Goal: Task Accomplishment & Management: Manage account settings

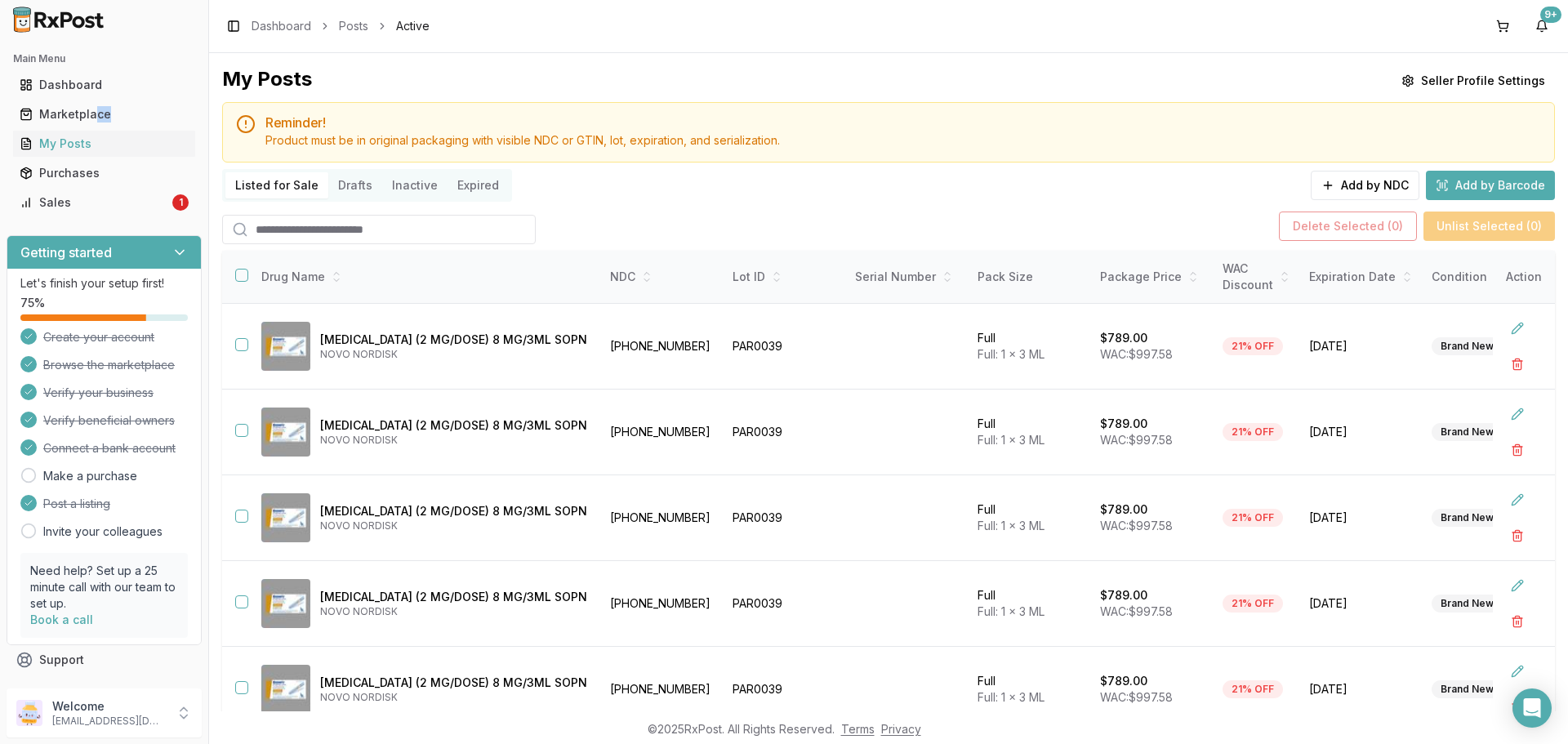
scroll to position [20, 0]
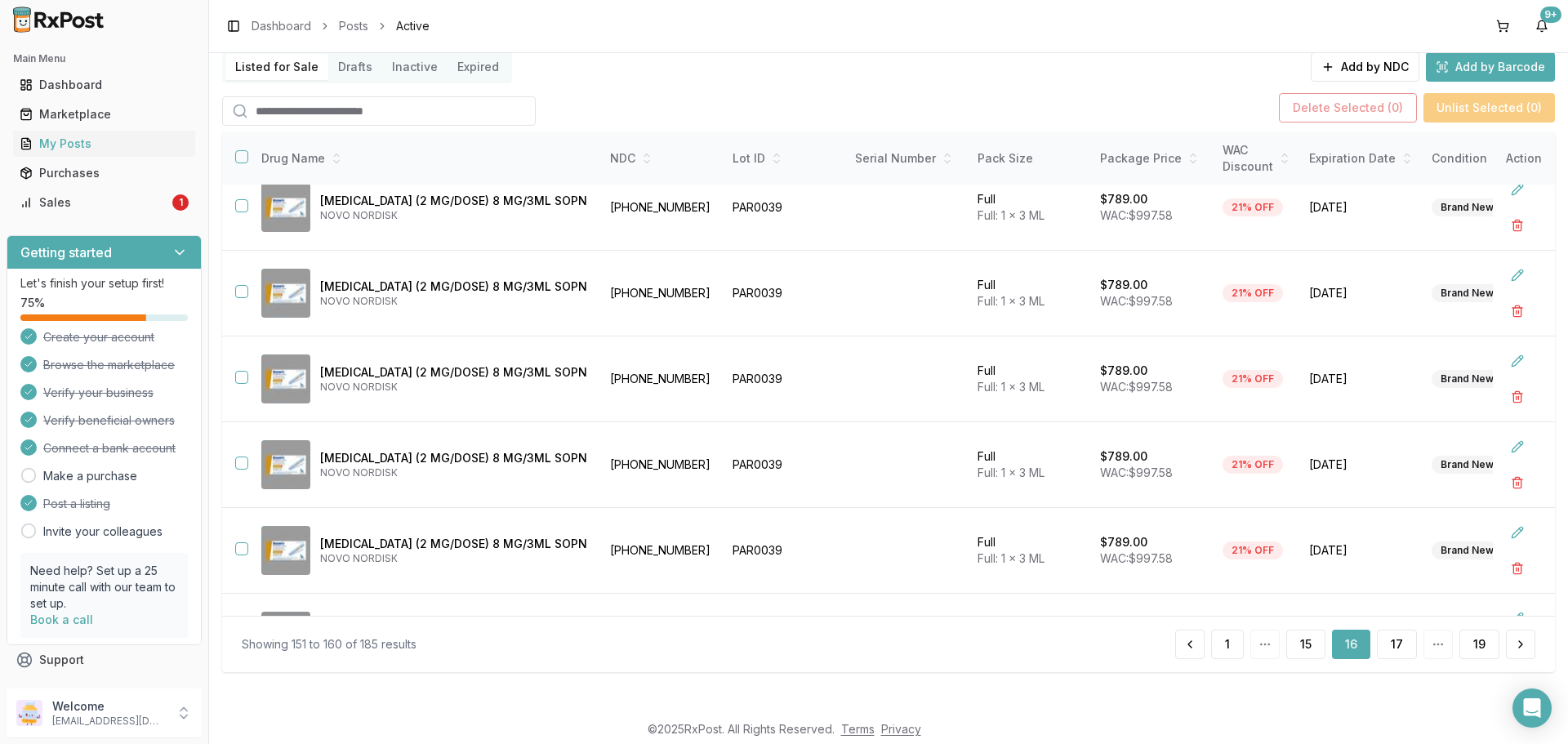
click at [117, 220] on div "Main Menu Dashboard Marketplace My Posts Purchases Sales 1" at bounding box center [104, 130] width 208 height 183
click at [111, 207] on div "Sales" at bounding box center [94, 202] width 150 height 16
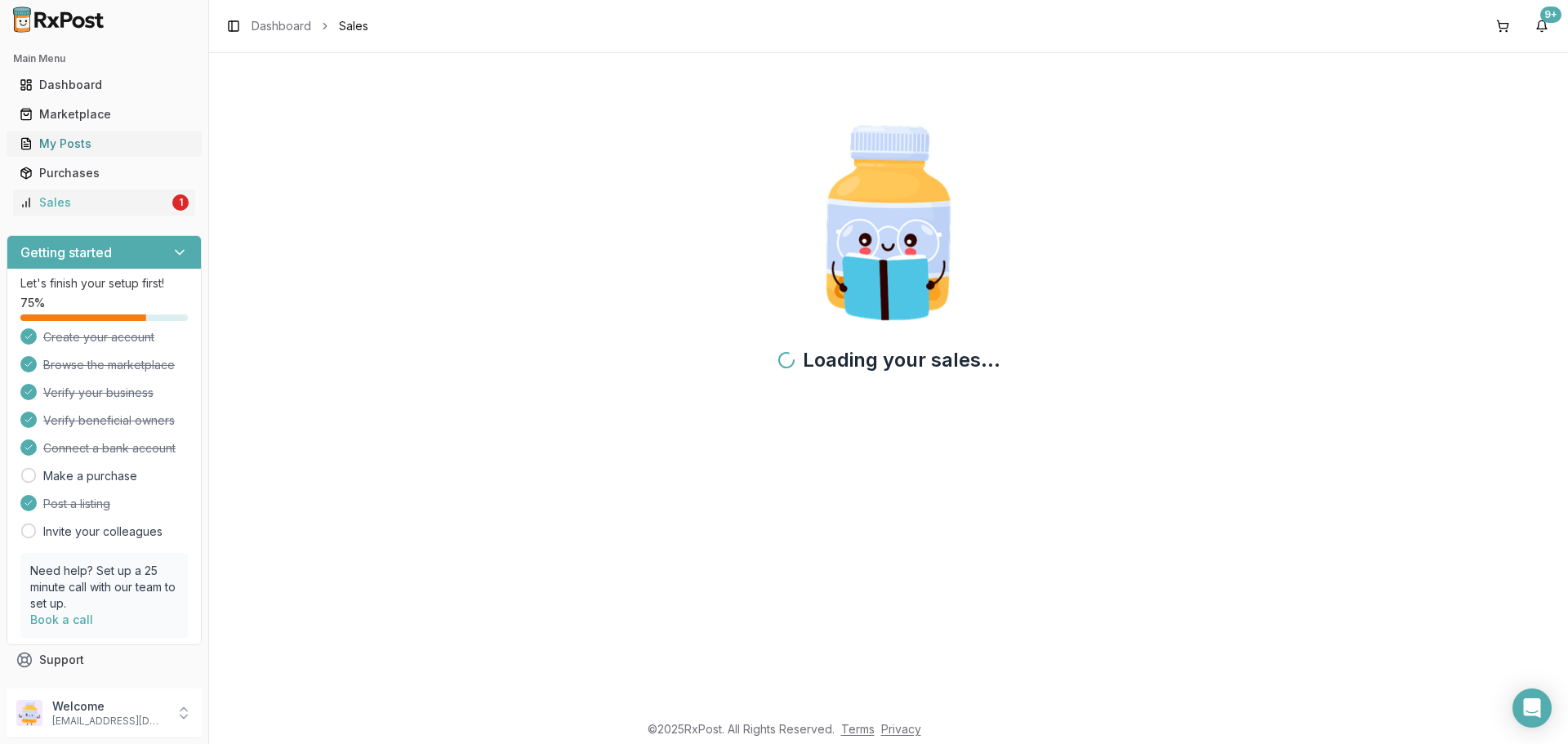
click at [139, 146] on div "My Posts" at bounding box center [104, 143] width 169 height 16
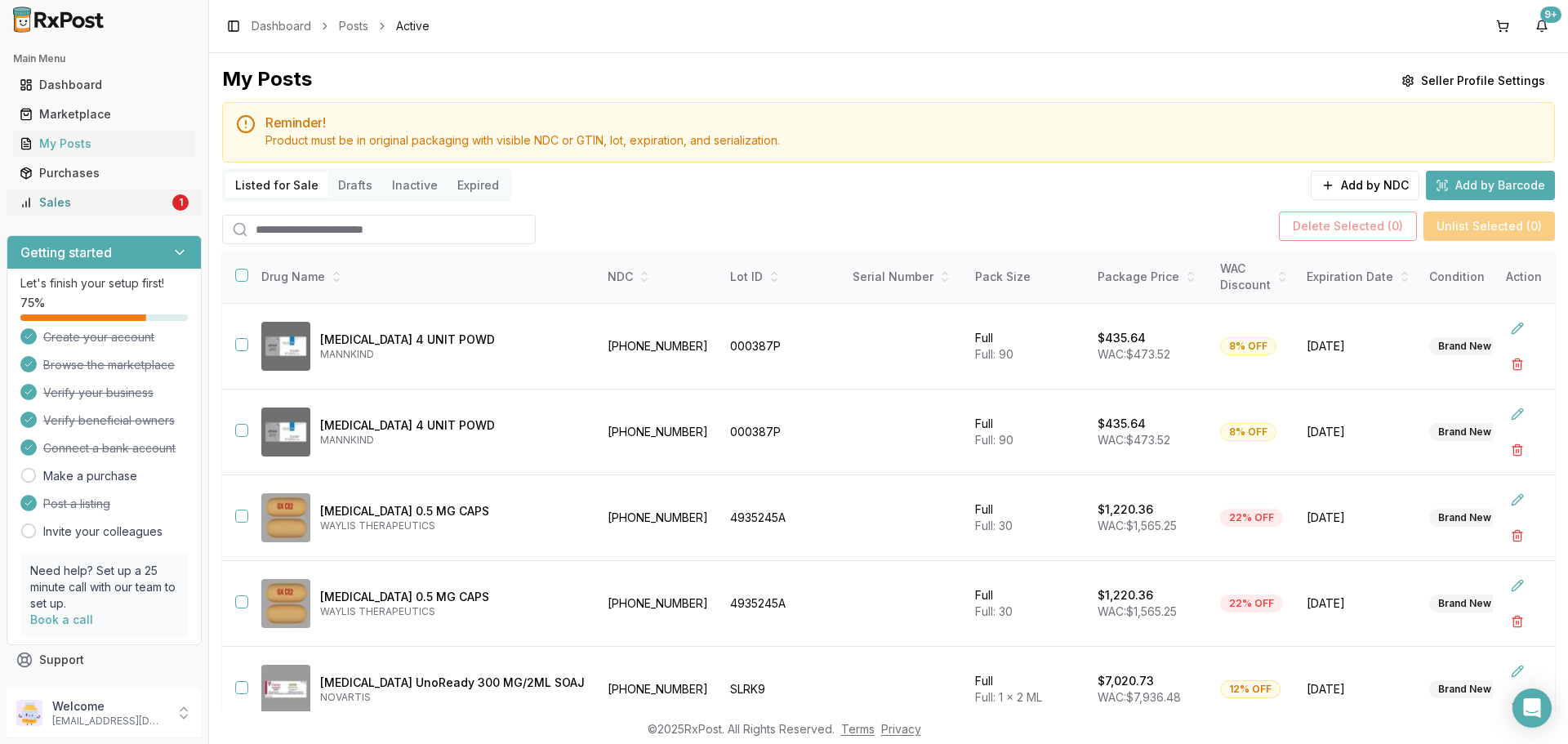
click at [103, 206] on div "Sales" at bounding box center [94, 202] width 150 height 16
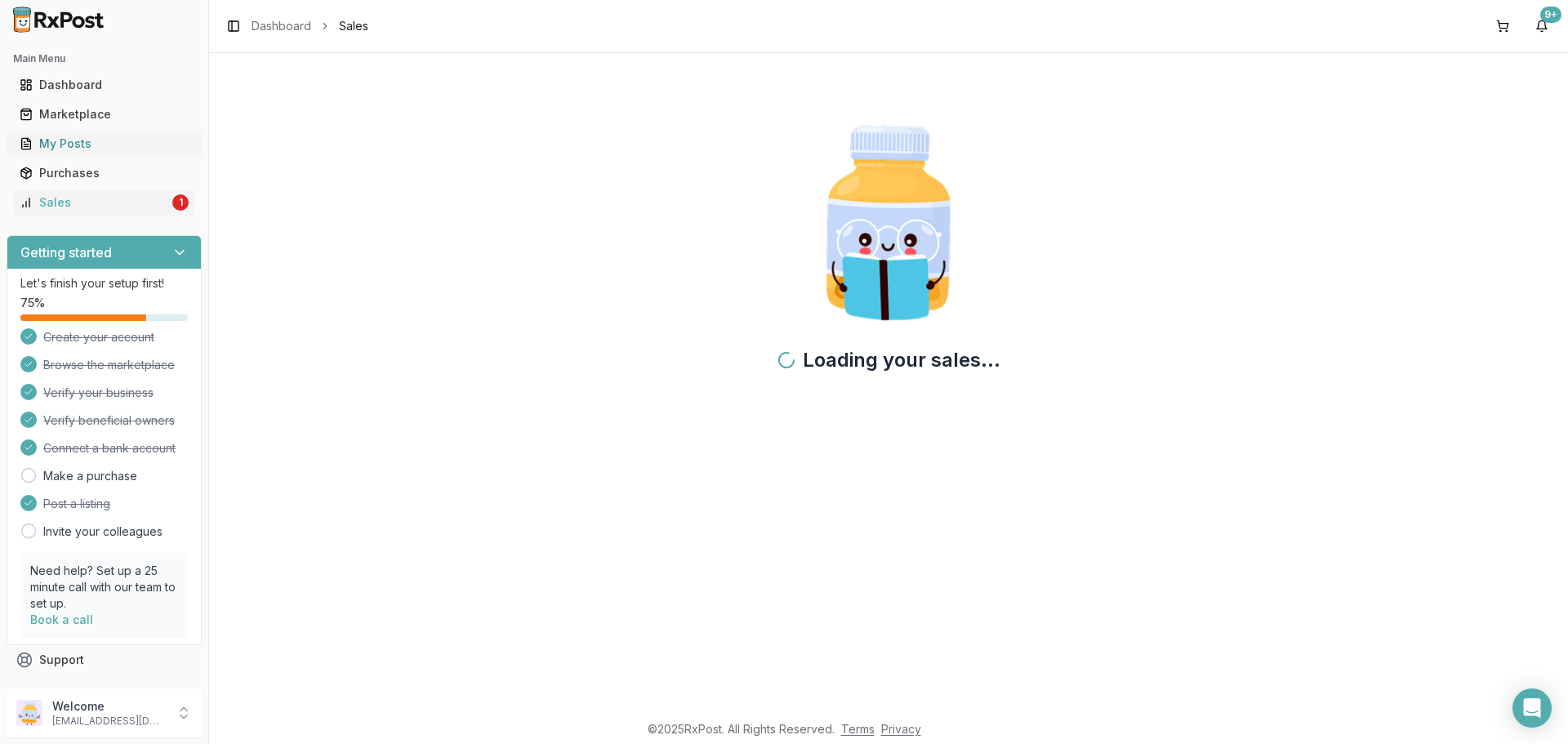
click at [98, 150] on div "My Posts" at bounding box center [104, 143] width 169 height 16
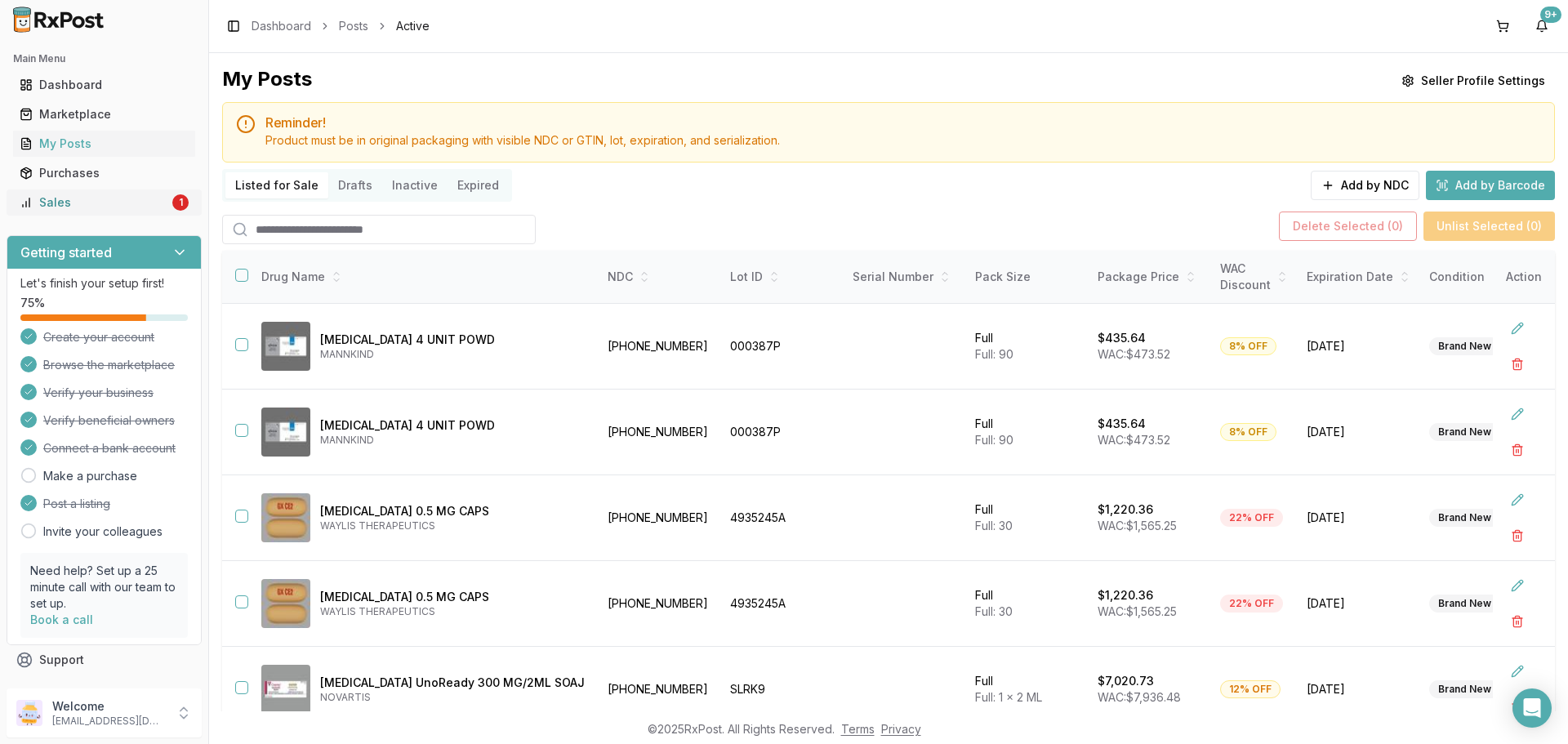
click at [86, 202] on div "Sales" at bounding box center [94, 202] width 150 height 16
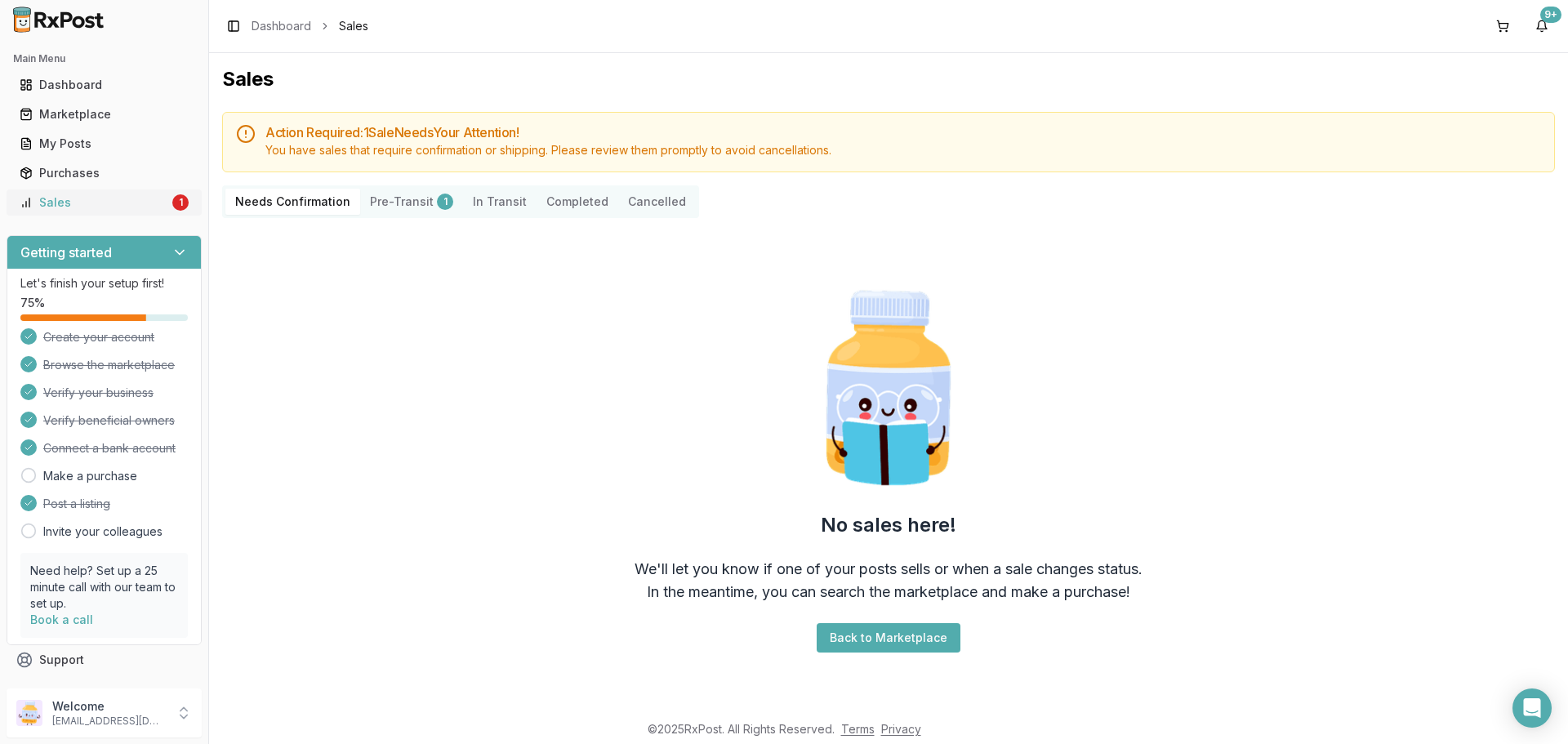
click at [88, 205] on div "Sales" at bounding box center [94, 202] width 150 height 16
click at [400, 207] on button "Pre-Transit 1" at bounding box center [411, 202] width 103 height 26
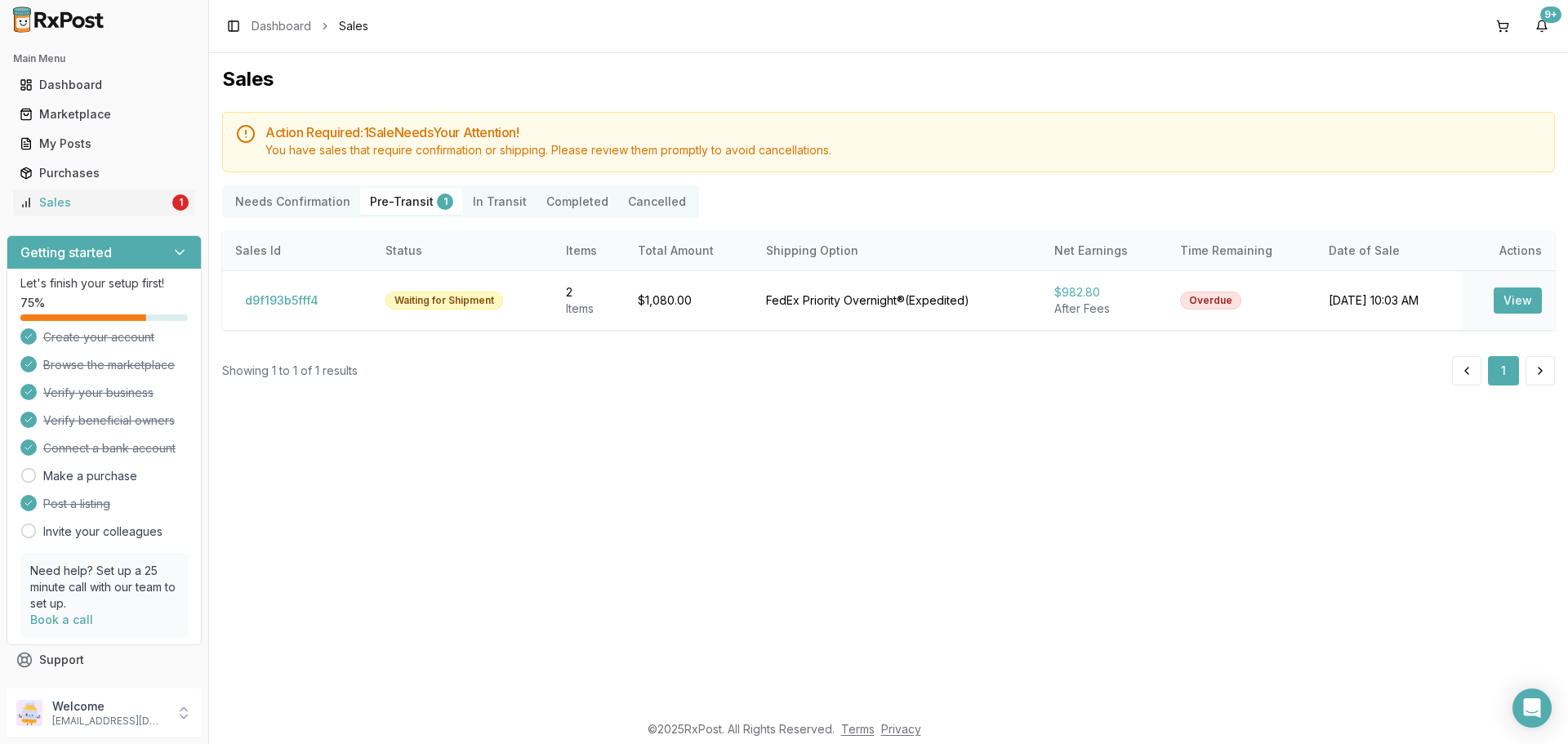
click at [281, 197] on Confirmation "Needs Confirmation" at bounding box center [293, 202] width 134 height 26
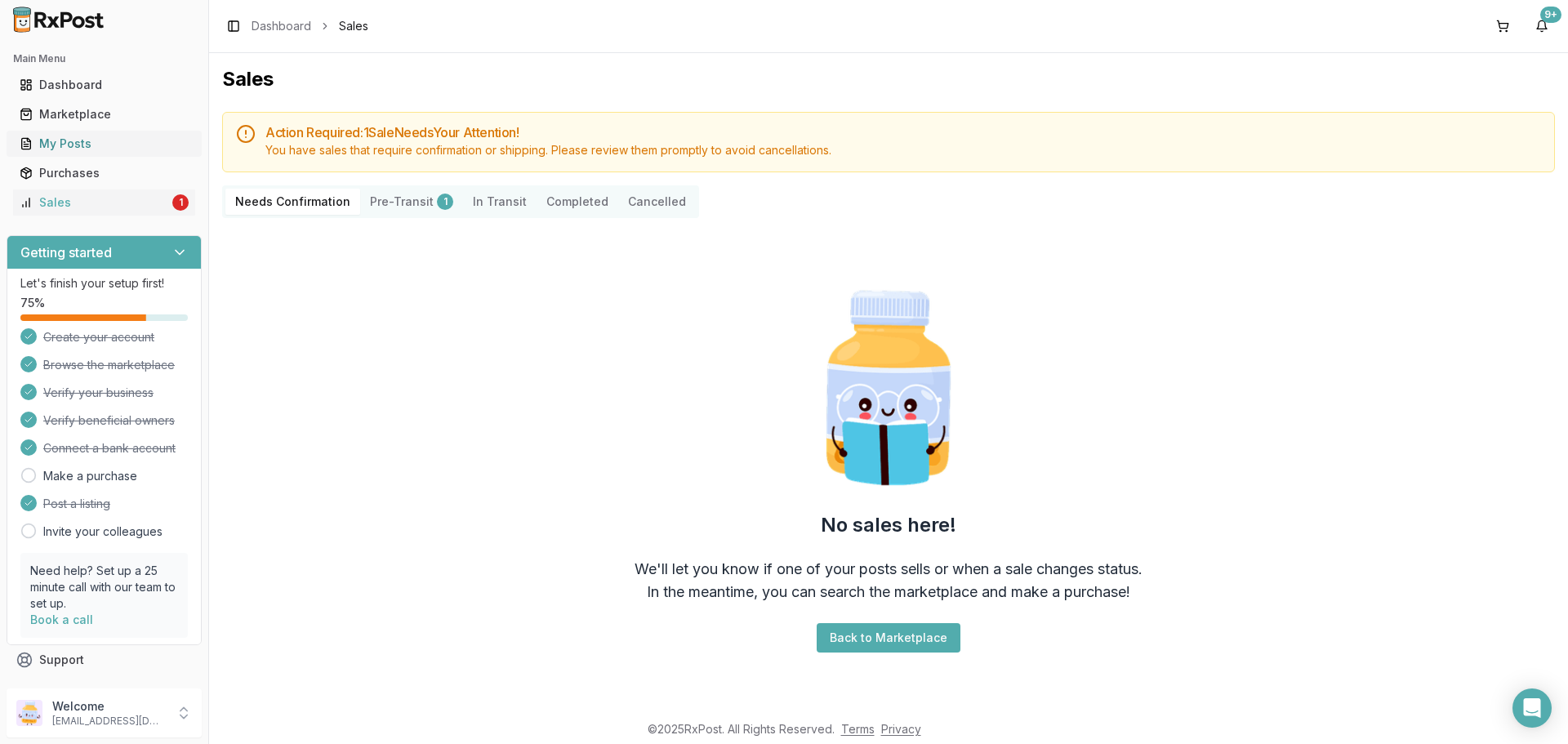
click at [116, 144] on div "My Posts" at bounding box center [104, 143] width 169 height 16
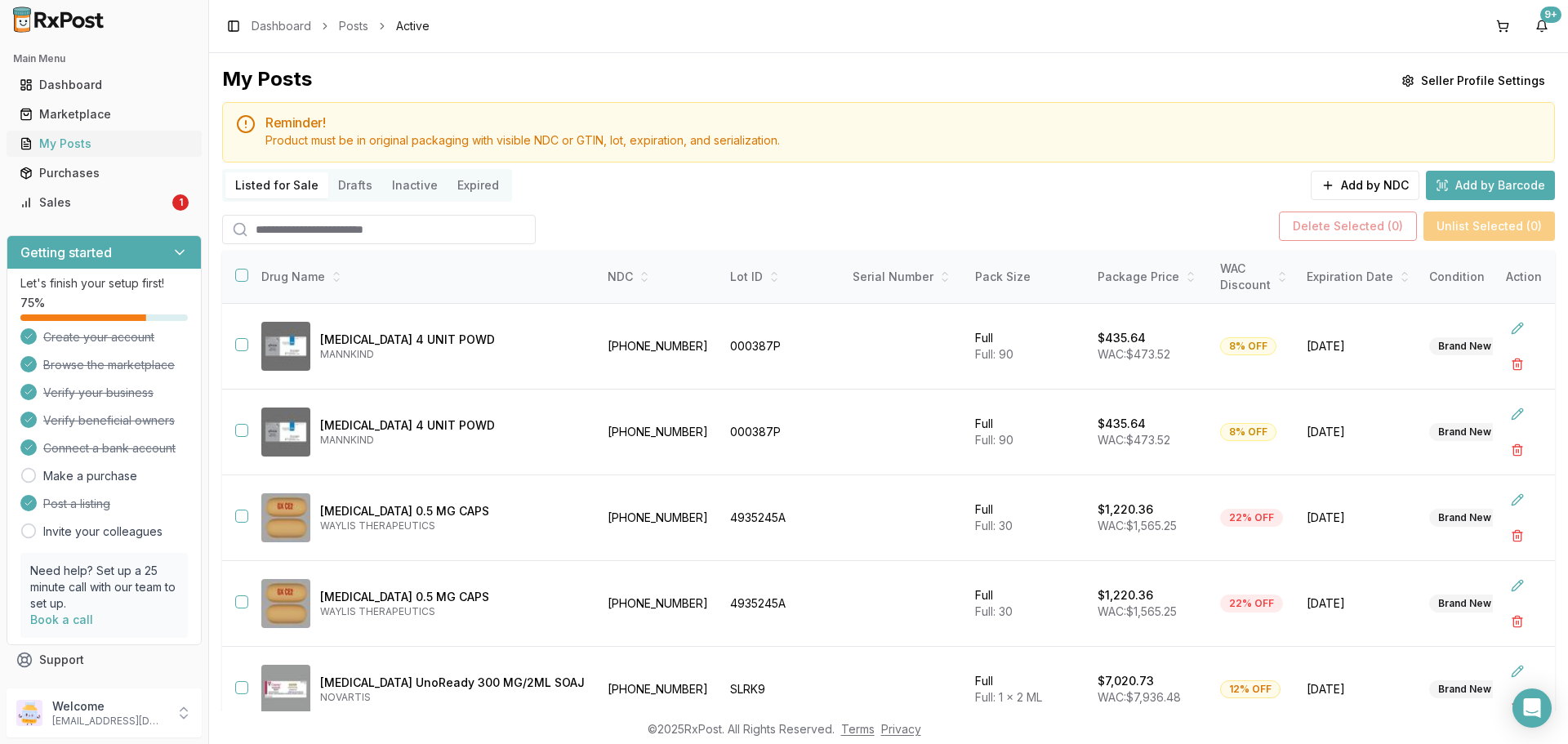
click at [108, 143] on div "My Posts" at bounding box center [104, 143] width 169 height 16
click at [135, 220] on div "Main Menu Dashboard Marketplace My Posts Purchases Sales 1" at bounding box center [104, 130] width 208 height 183
click at [132, 200] on div "Sales" at bounding box center [94, 202] width 150 height 16
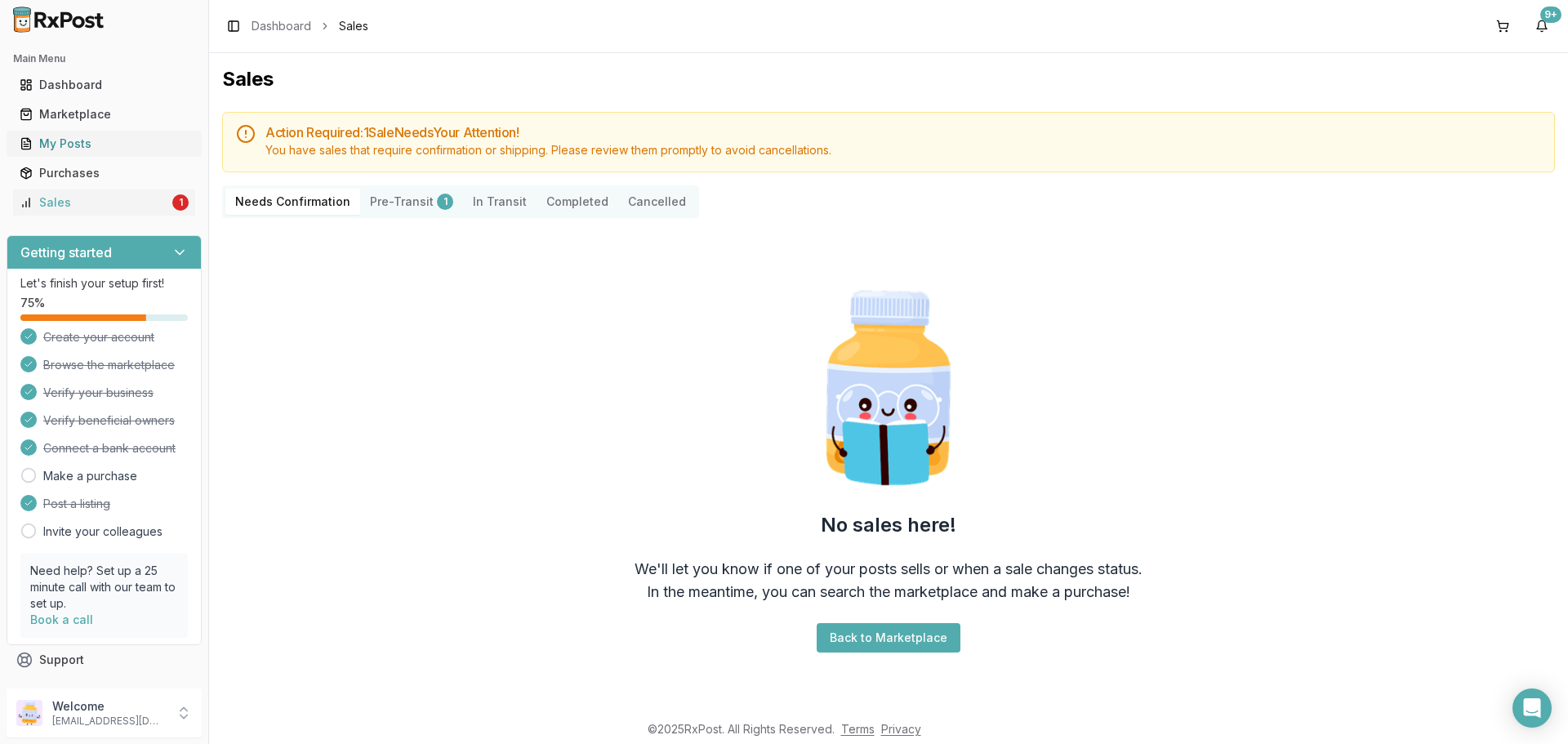
drag, startPoint x: 81, startPoint y: 142, endPoint x: 81, endPoint y: 152, distance: 10.0
click at [81, 143] on div "My Posts" at bounding box center [104, 143] width 169 height 16
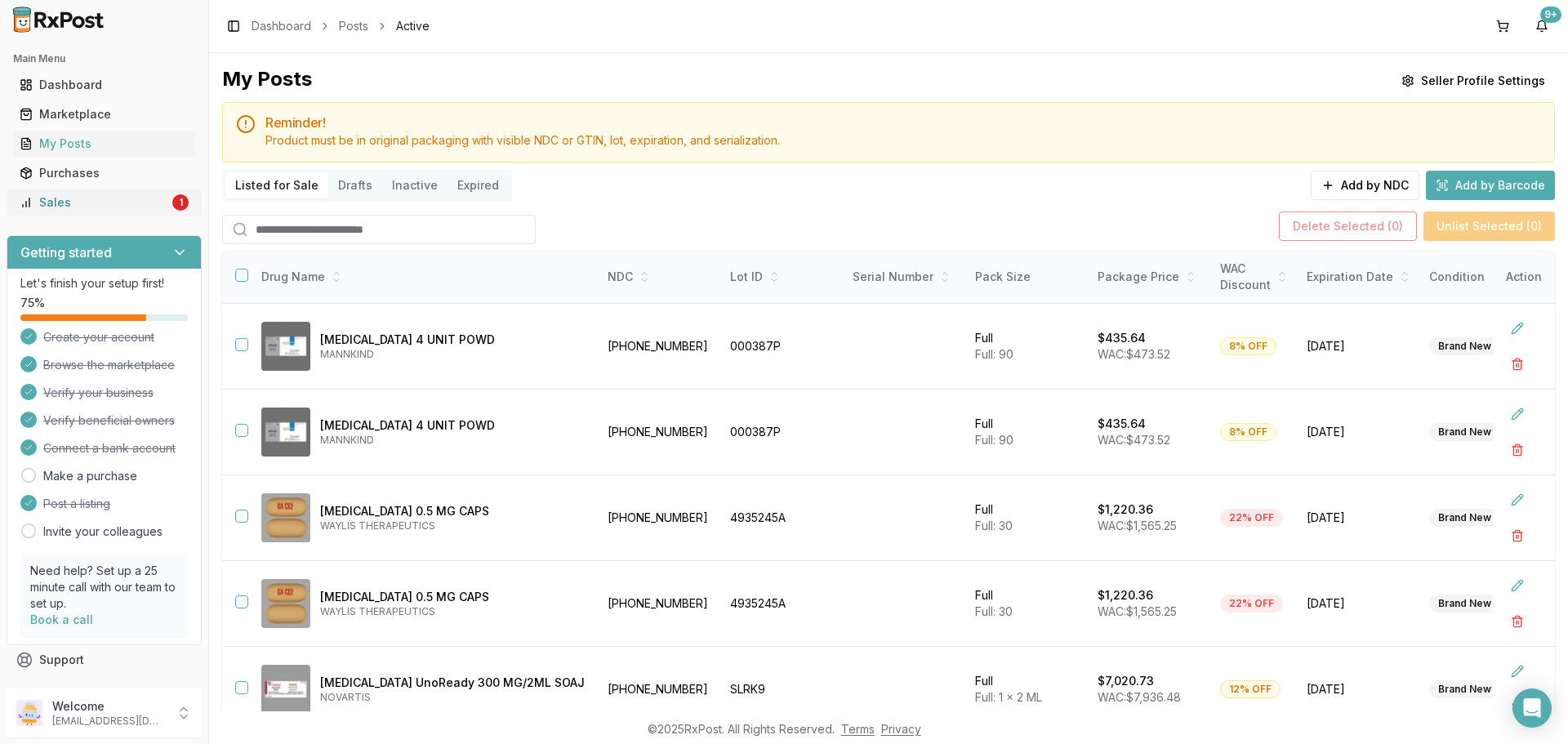
drag, startPoint x: 50, startPoint y: 192, endPoint x: 88, endPoint y: 208, distance: 41.2
click at [51, 192] on link "Sales 1" at bounding box center [104, 203] width 182 height 30
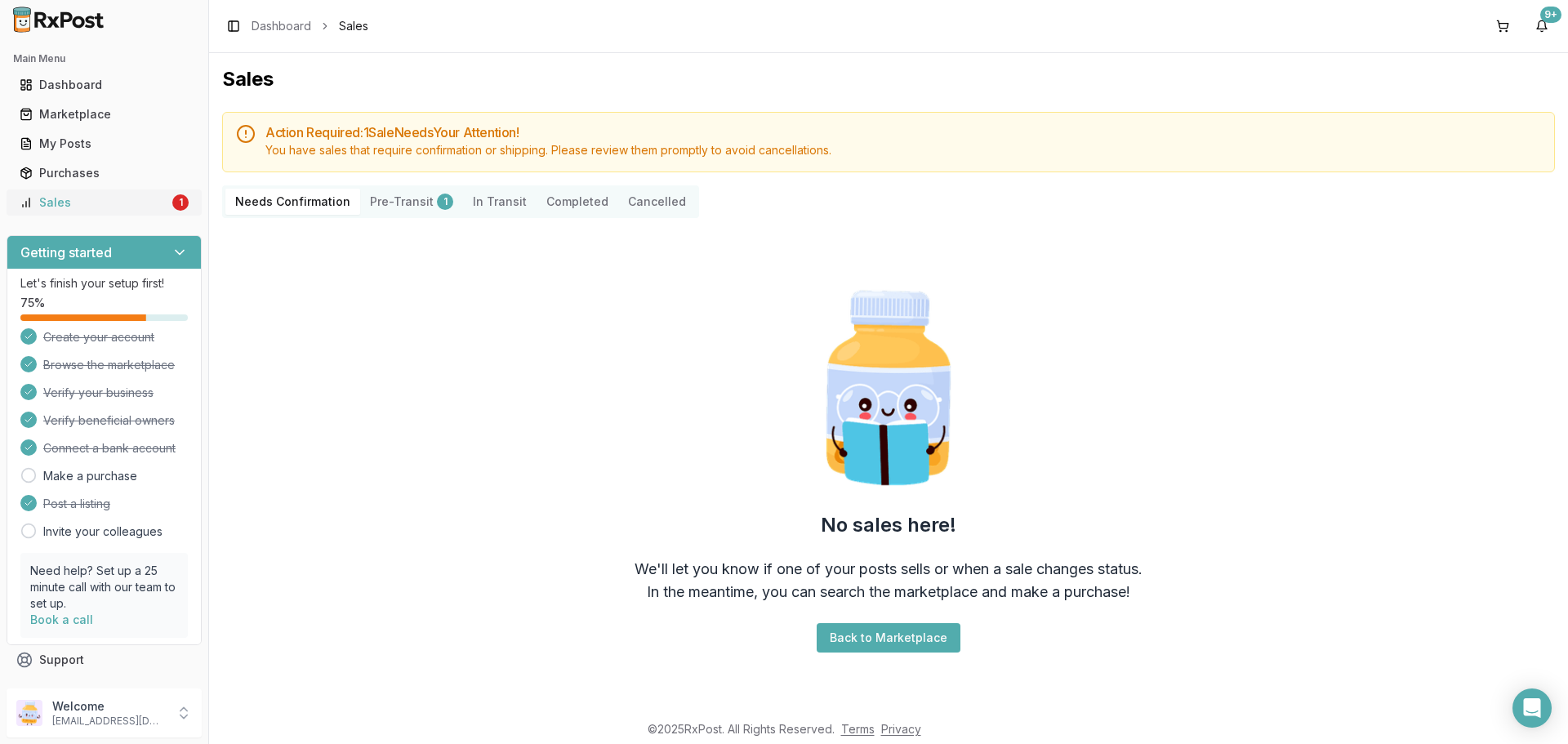
click at [70, 197] on div "Sales" at bounding box center [94, 202] width 150 height 16
drag, startPoint x: 155, startPoint y: 148, endPoint x: 161, endPoint y: 161, distance: 14.3
click at [156, 150] on div "My Posts" at bounding box center [104, 143] width 169 height 16
